Goal: Information Seeking & Learning: Find specific fact

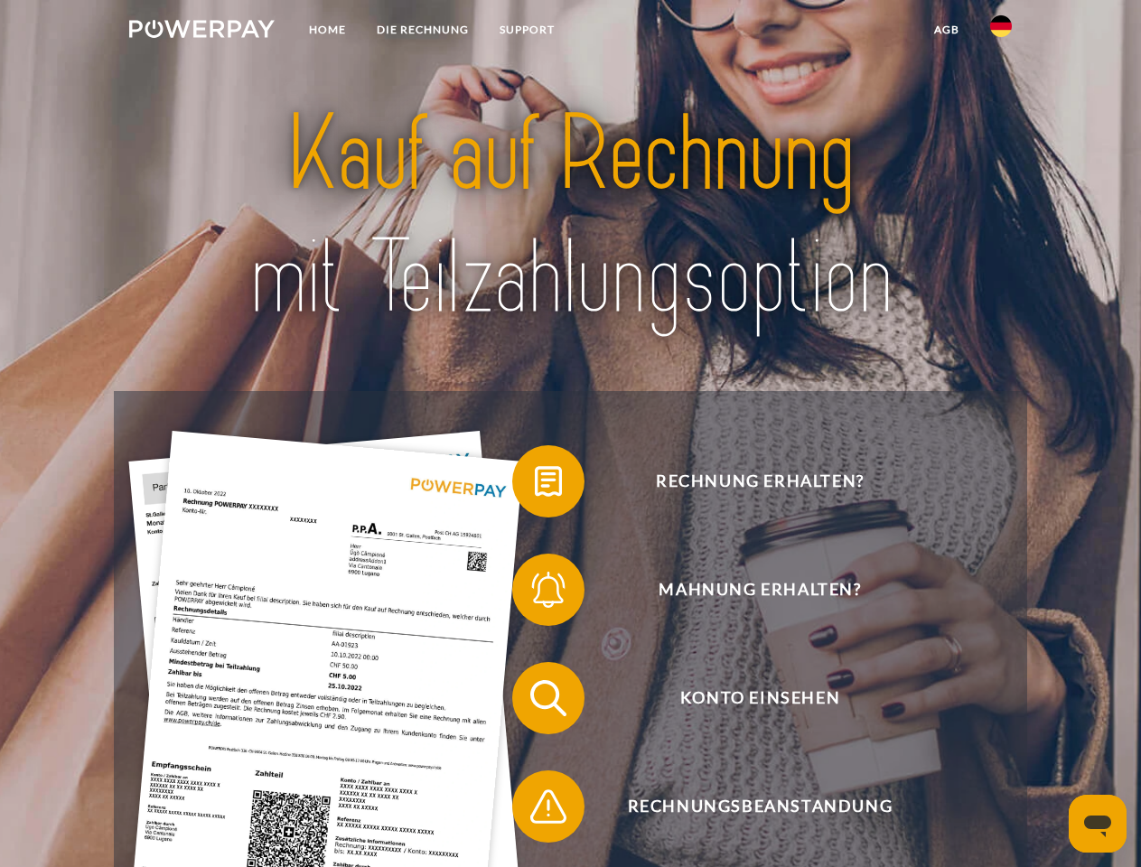
click at [201, 32] on img at bounding box center [201, 29] width 145 height 18
click at [1001, 32] on img at bounding box center [1001, 26] width 22 height 22
click at [946, 30] on link "agb" at bounding box center [947, 30] width 56 height 33
click at [535, 485] on span at bounding box center [521, 481] width 90 height 90
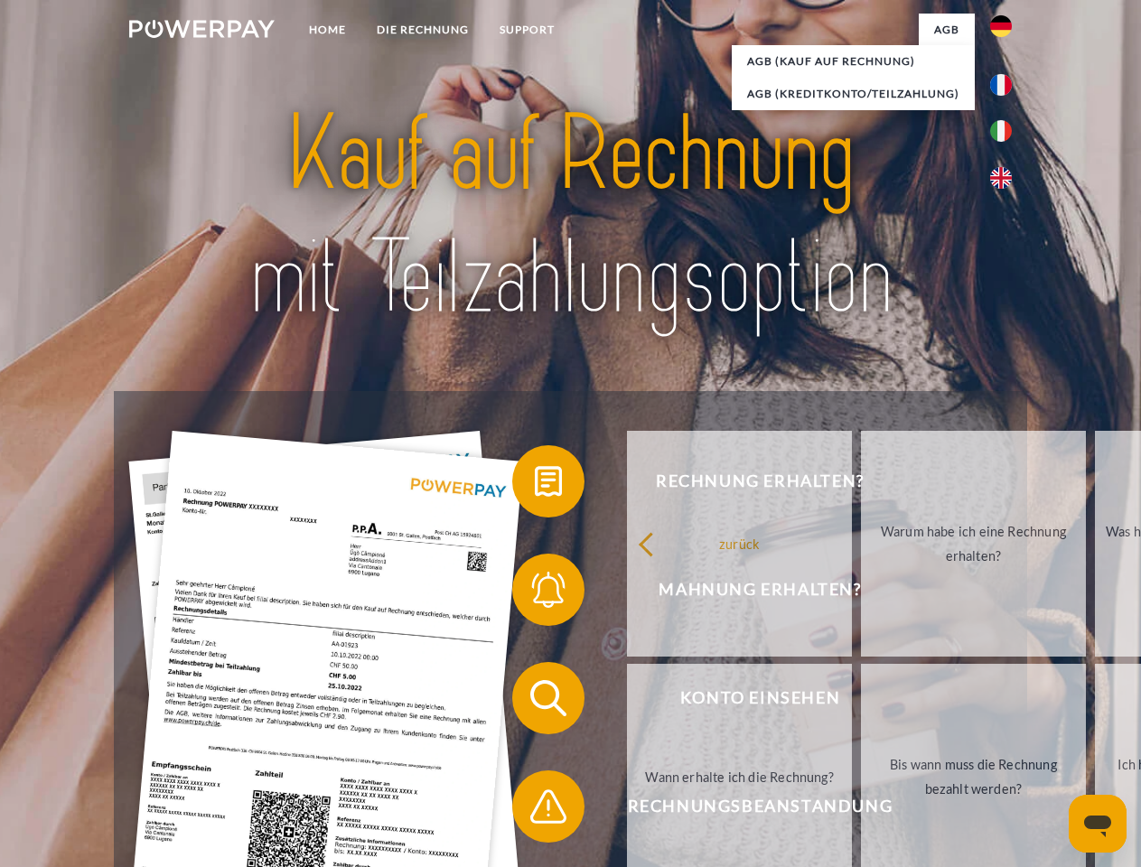
click at [535, 593] on div "Rechnung erhalten? Mahnung erhalten? Konto einsehen" at bounding box center [570, 752] width 912 height 723
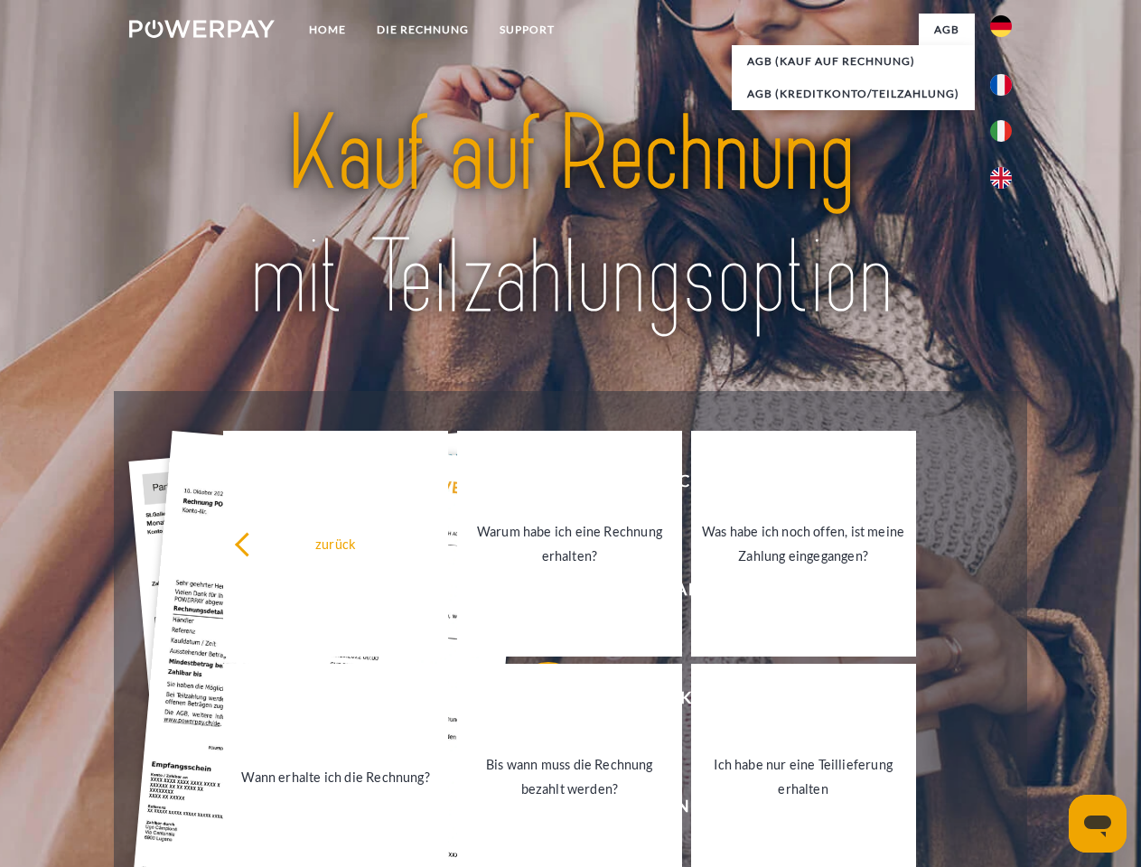
click at [535, 702] on link "Bis wann muss die Rechnung bezahlt werden?" at bounding box center [569, 777] width 225 height 226
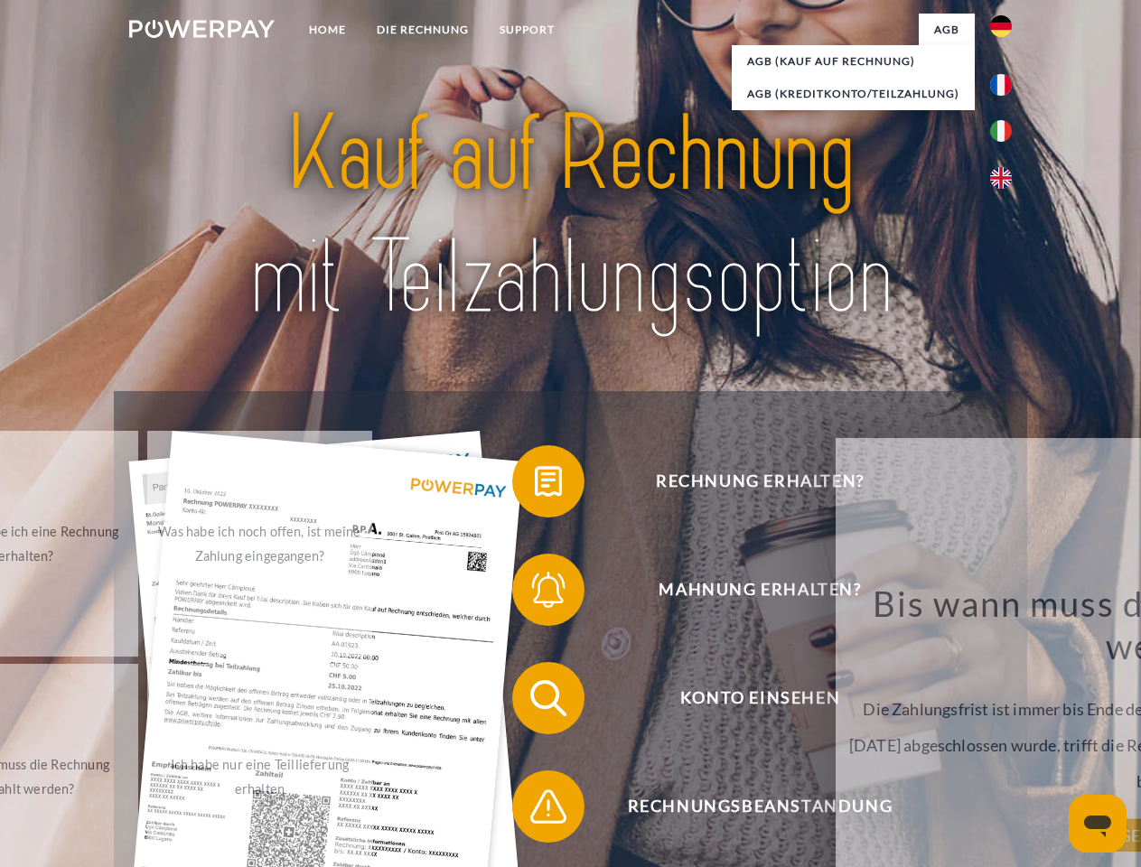
click at [535, 810] on span at bounding box center [521, 806] width 90 height 90
click at [1097, 824] on icon "Messaging-Fenster öffnen" at bounding box center [1097, 827] width 27 height 22
